Goal: Information Seeking & Learning: Learn about a topic

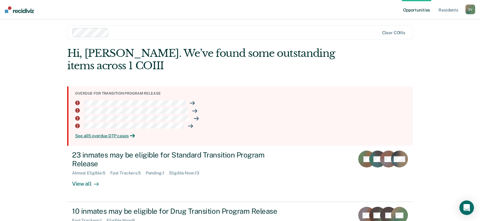
scroll to position [32, 0]
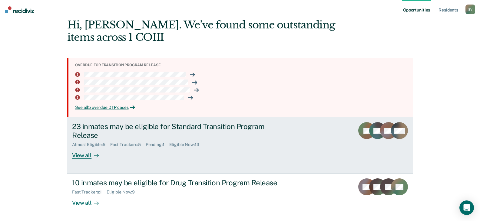
click at [87, 155] on div "View all" at bounding box center [89, 153] width 34 height 12
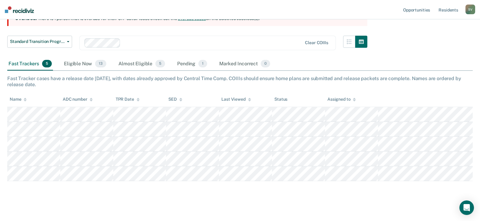
scroll to position [73, 0]
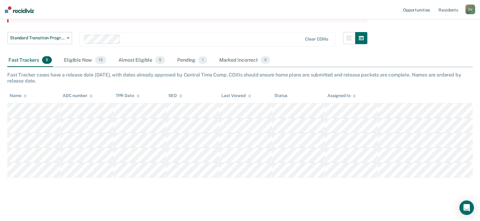
click at [86, 53] on div "Standard Transition Program Release Standard Transition Program Release Drug Tr…" at bounding box center [187, 43] width 360 height 22
click at [82, 60] on div "Eligible Now 13" at bounding box center [85, 60] width 45 height 13
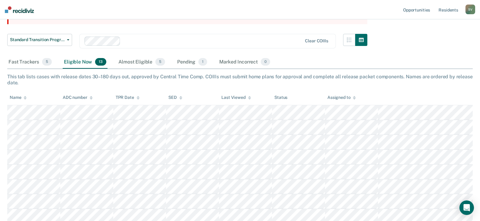
scroll to position [70, 0]
click at [349, 40] on button "button" at bounding box center [349, 40] width 12 height 12
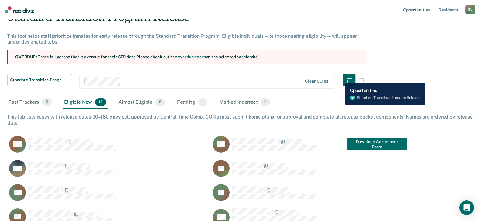
scroll to position [30, 0]
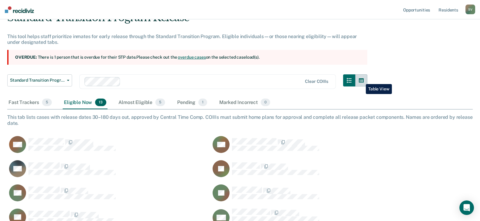
click at [361, 80] on button "button" at bounding box center [361, 80] width 12 height 12
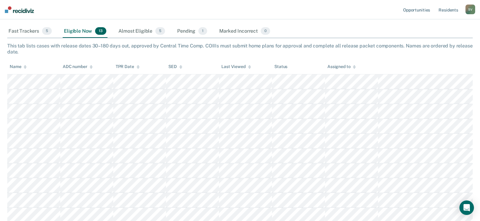
scroll to position [70, 0]
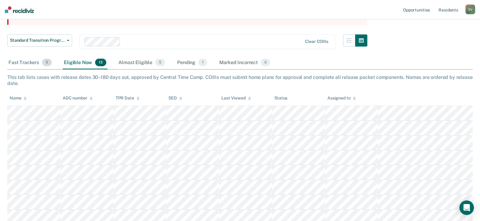
click at [32, 63] on div "Fast Trackers 5" at bounding box center [30, 62] width 46 height 13
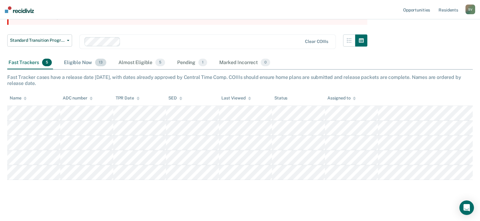
click at [78, 64] on div "Eligible Now 13" at bounding box center [85, 62] width 45 height 13
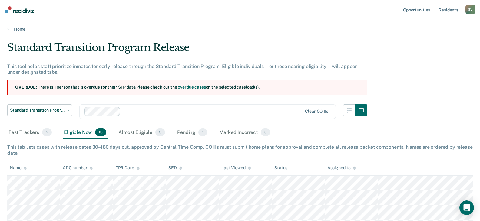
scroll to position [0, 0]
click at [126, 133] on div "Almost Eligible 5" at bounding box center [141, 132] width 49 height 13
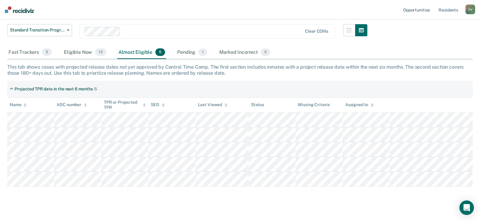
scroll to position [90, 0]
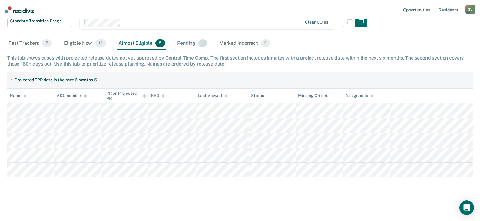
click at [184, 41] on div "Pending 1" at bounding box center [192, 43] width 32 height 13
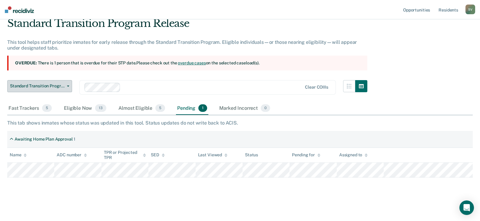
click at [51, 84] on span "Standard Transition Program Release" at bounding box center [37, 86] width 54 height 5
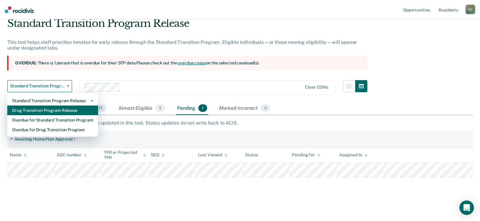
click at [42, 113] on div "Drug Transition Program Release" at bounding box center [52, 111] width 81 height 10
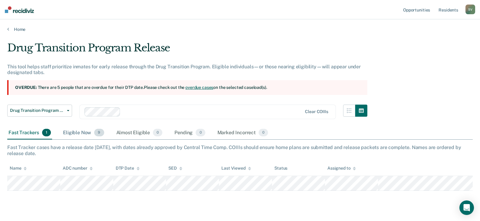
click at [75, 133] on div "Eligible Now 9" at bounding box center [83, 132] width 43 height 13
